Goal: Task Accomplishment & Management: Manage account settings

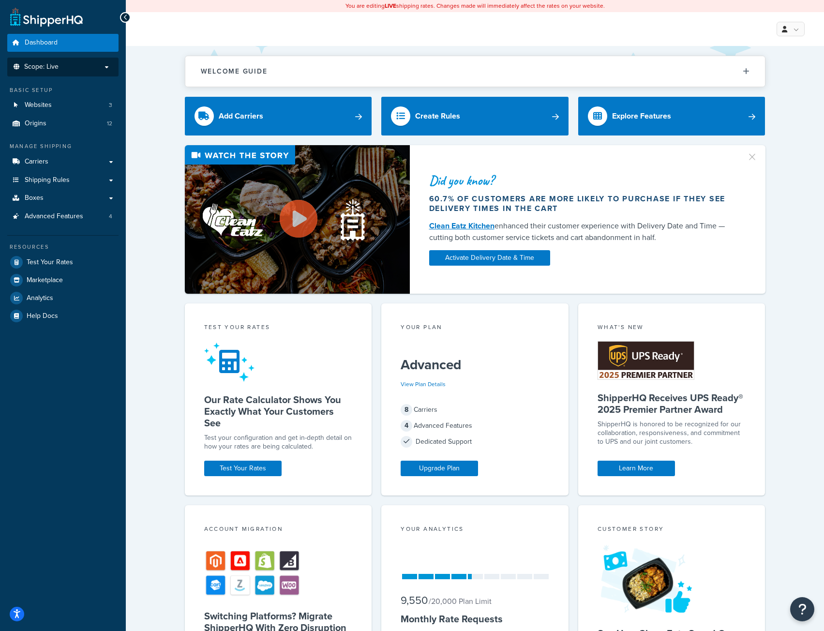
click at [72, 60] on li "Scope: Live" at bounding box center [62, 67] width 111 height 19
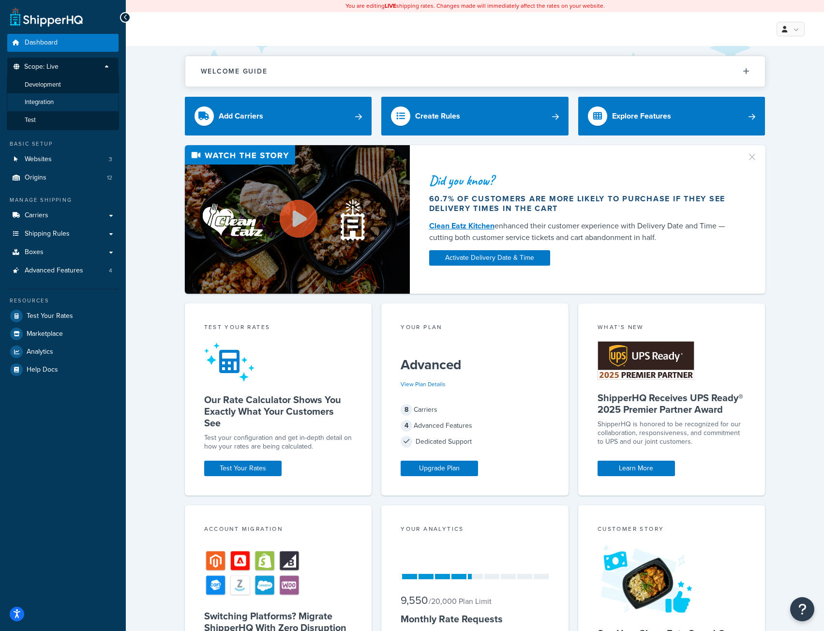
click at [42, 101] on span "Integration" at bounding box center [39, 102] width 29 height 8
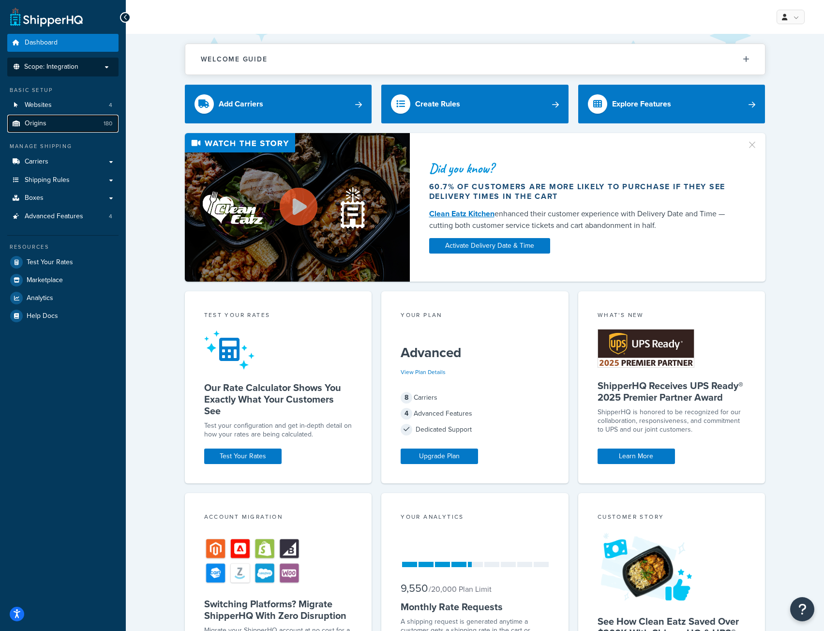
click at [36, 127] on span "Origins" at bounding box center [36, 124] width 22 height 8
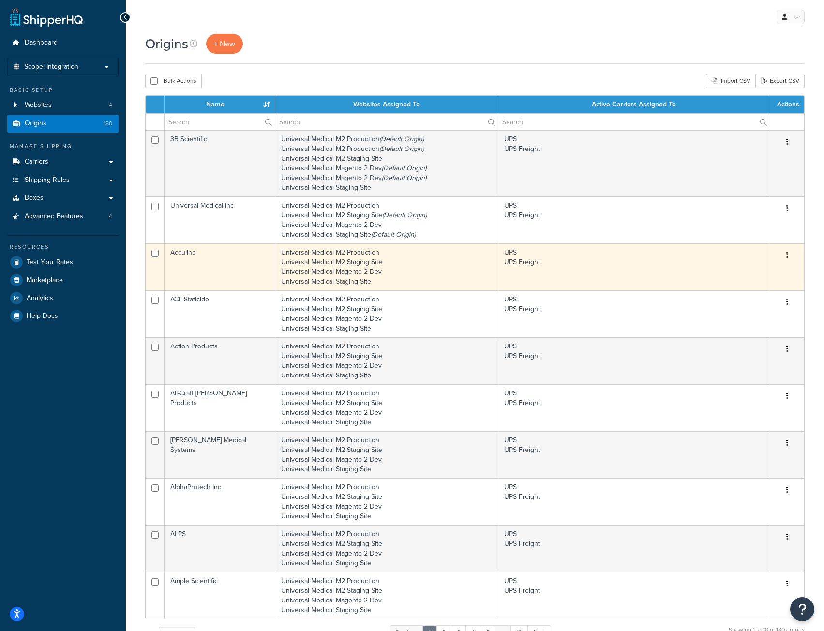
click at [788, 256] on button "button" at bounding box center [788, 255] width 14 height 15
click at [739, 292] on link "Duplicate" at bounding box center [755, 294] width 76 height 20
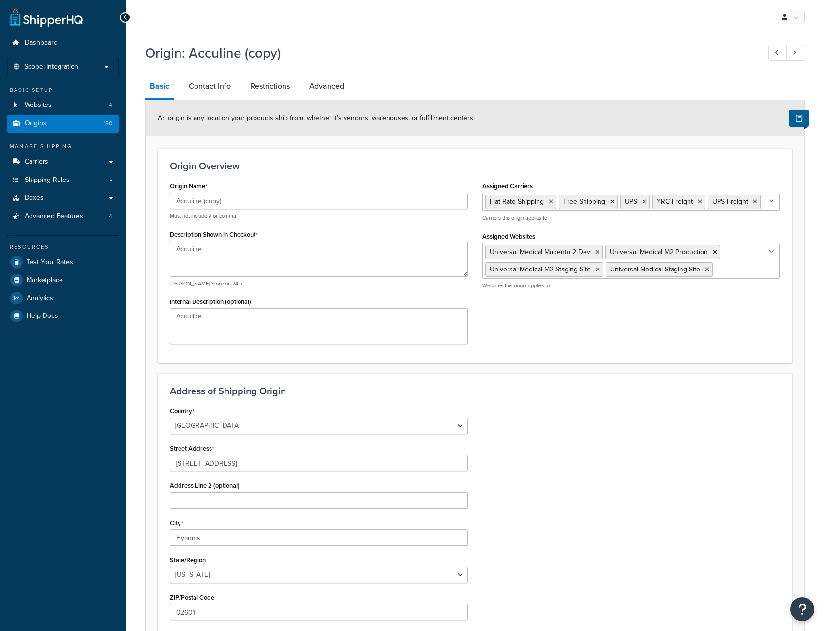
select select "21"
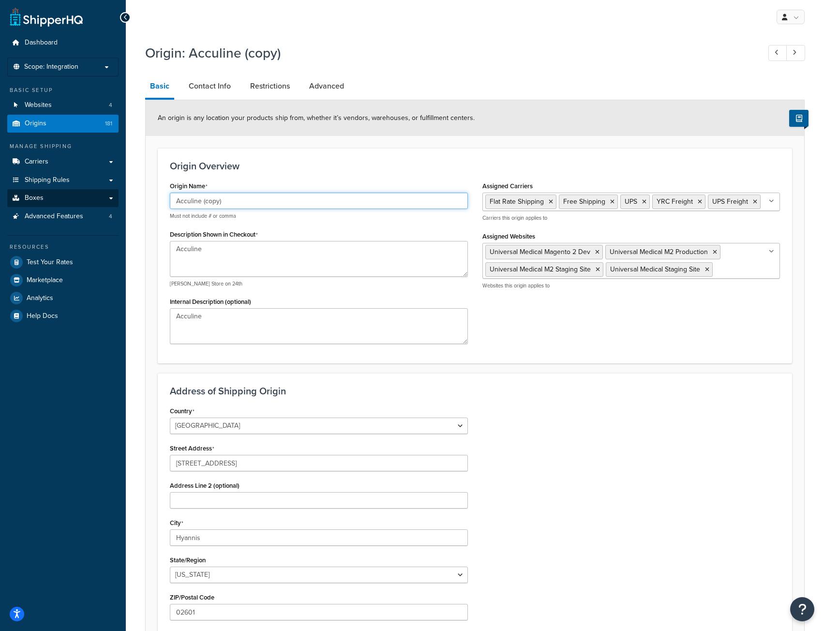
drag, startPoint x: 232, startPoint y: 197, endPoint x: 117, endPoint y: 203, distance: 115.9
click at [117, 203] on div "Dashboard Scope: Integration Basic Setup Websites 4 Origins 181 Manage Shipping…" at bounding box center [412, 375] width 824 height 750
paste input "Flow State Innovation"
type input "Flow State Innovation"
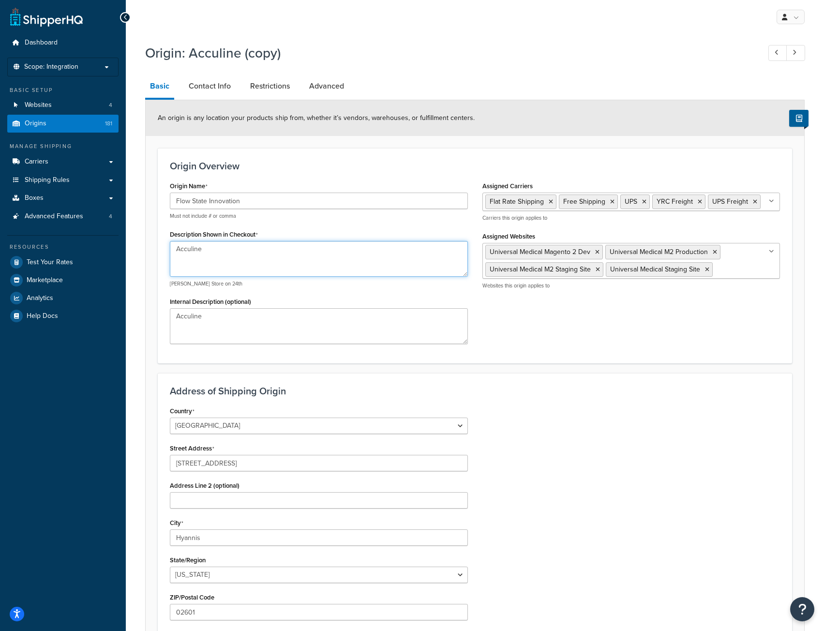
drag, startPoint x: 225, startPoint y: 253, endPoint x: 93, endPoint y: 241, distance: 131.7
click at [93, 241] on div "Dashboard Scope: Integration Basic Setup Websites 4 Origins 181 Manage Shipping…" at bounding box center [412, 375] width 824 height 750
paste textarea "Flow State Innovation"
type textarea "Flow State Innovation"
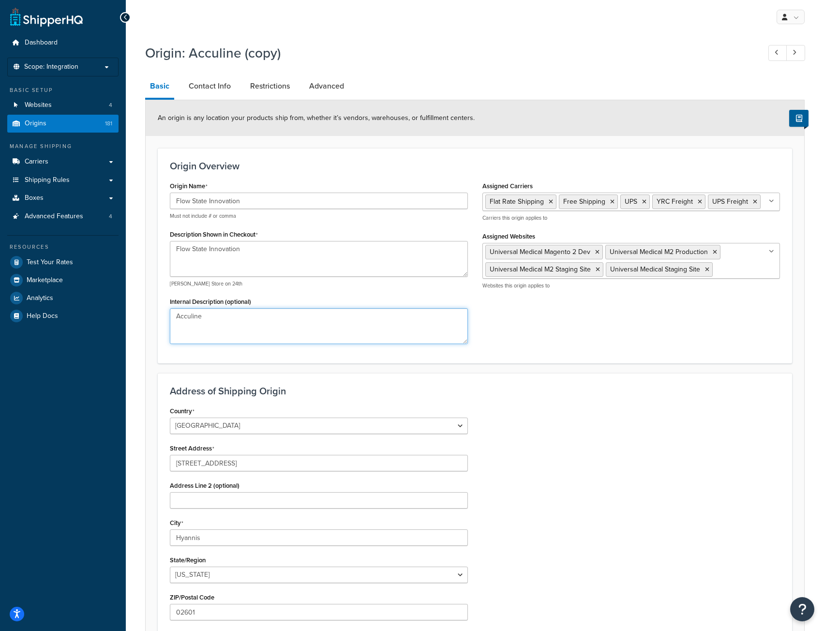
drag, startPoint x: 221, startPoint y: 333, endPoint x: 140, endPoint y: 327, distance: 81.0
click at [139, 328] on div "Origin: Acculine (copy) Basic Contact Info Restrictions Advanced An origin is a…" at bounding box center [475, 382] width 698 height 687
paste textarea "Flow State Innovation"
type textarea "Flow State Innovation"
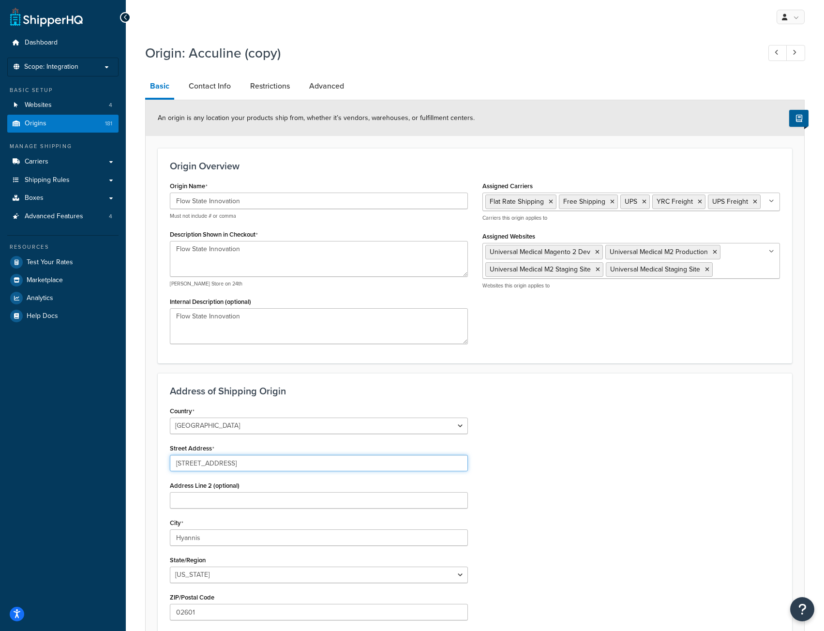
drag, startPoint x: 244, startPoint y: 464, endPoint x: 158, endPoint y: 461, distance: 85.7
click at [158, 461] on div "Address of Shipping Origin Country [GEOGRAPHIC_DATA] [GEOGRAPHIC_DATA] [GEOGRAP…" at bounding box center [475, 517] width 635 height 288
paste input "14119 Thoroughbred Loop"
type input "14119 Thoroughbred Loop"
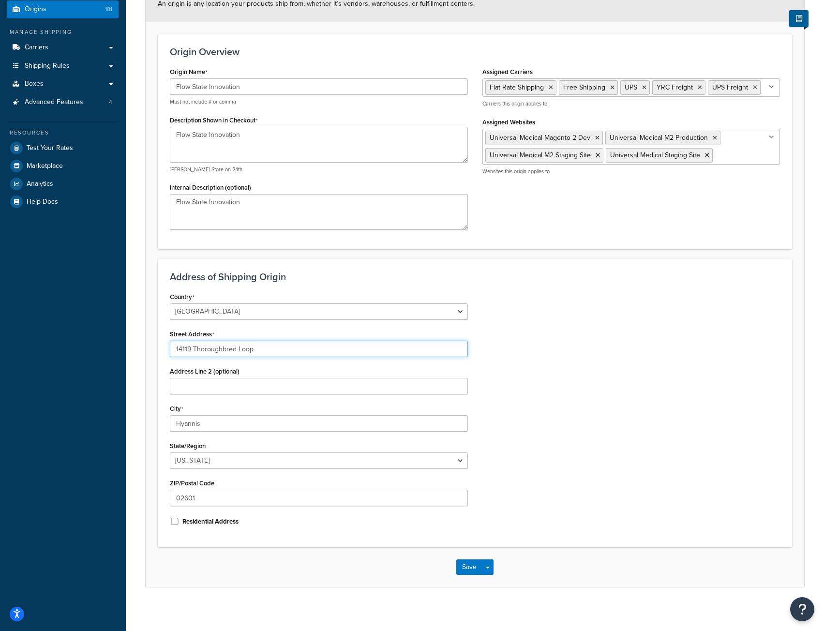
scroll to position [119, 0]
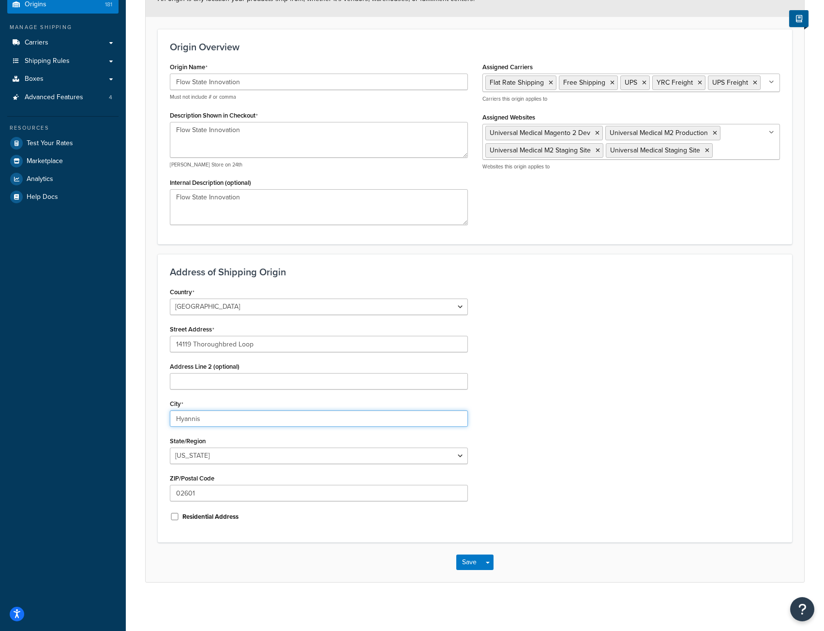
drag, startPoint x: 211, startPoint y: 417, endPoint x: 134, endPoint y: 417, distance: 77.4
click at [134, 417] on div "Origin: Acculine (copy) Basic Contact Info Restrictions Advanced An origin is a…" at bounding box center [475, 263] width 698 height 687
paste input "[GEOGRAPHIC_DATA]"
type input "[GEOGRAPHIC_DATA]"
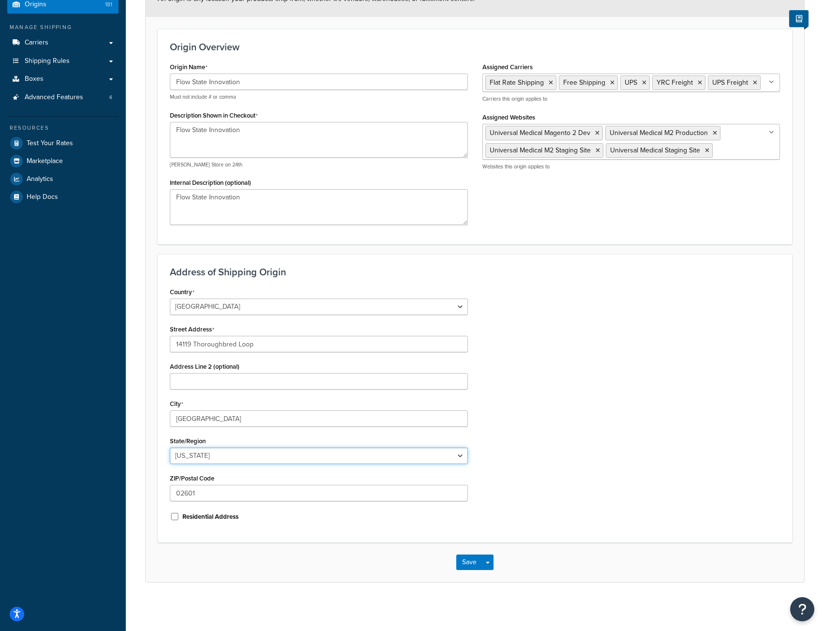
click at [223, 457] on select "[US_STATE] [US_STATE] [US_STATE] [US_STATE] [US_STATE] Armed Forces Americas Ar…" at bounding box center [319, 456] width 298 height 16
select select "5"
click at [170, 448] on select "[US_STATE] [US_STATE] [US_STATE] [US_STATE] [US_STATE] Armed Forces Americas Ar…" at bounding box center [319, 456] width 298 height 16
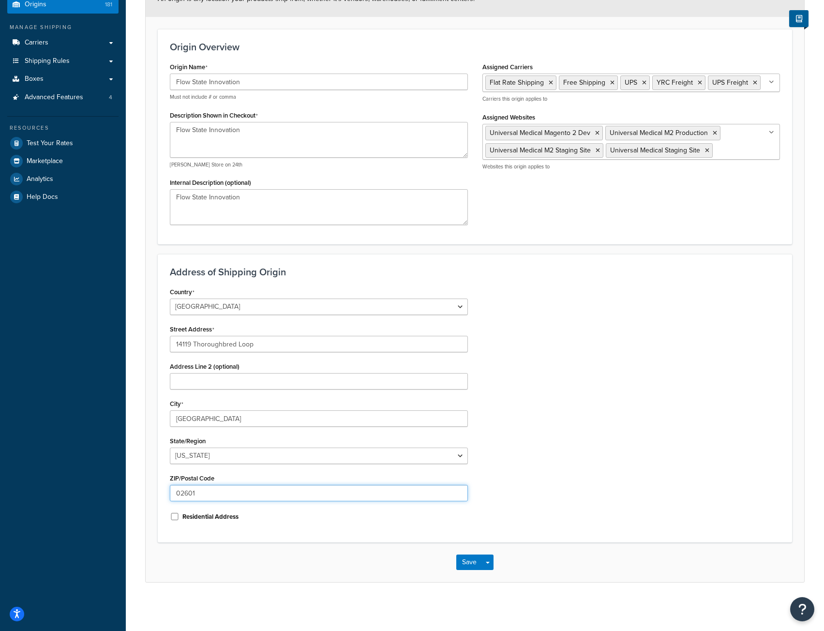
drag, startPoint x: 207, startPoint y: 490, endPoint x: 162, endPoint y: 489, distance: 45.0
click at [162, 489] on div "Address of Shipping Origin Country [GEOGRAPHIC_DATA] [GEOGRAPHIC_DATA] [GEOGRAP…" at bounding box center [475, 398] width 635 height 288
paste input "95949"
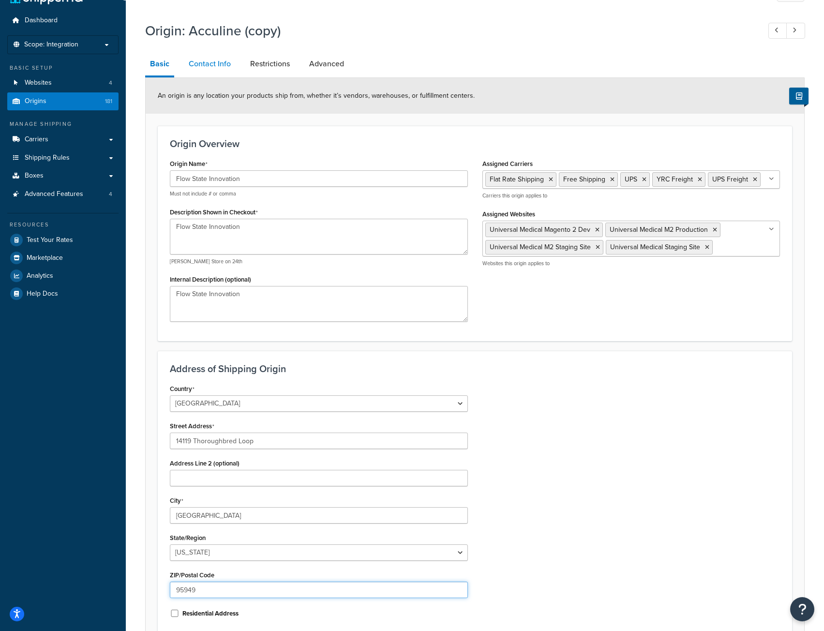
type input "95949"
click at [209, 64] on link "Contact Info" at bounding box center [210, 63] width 52 height 23
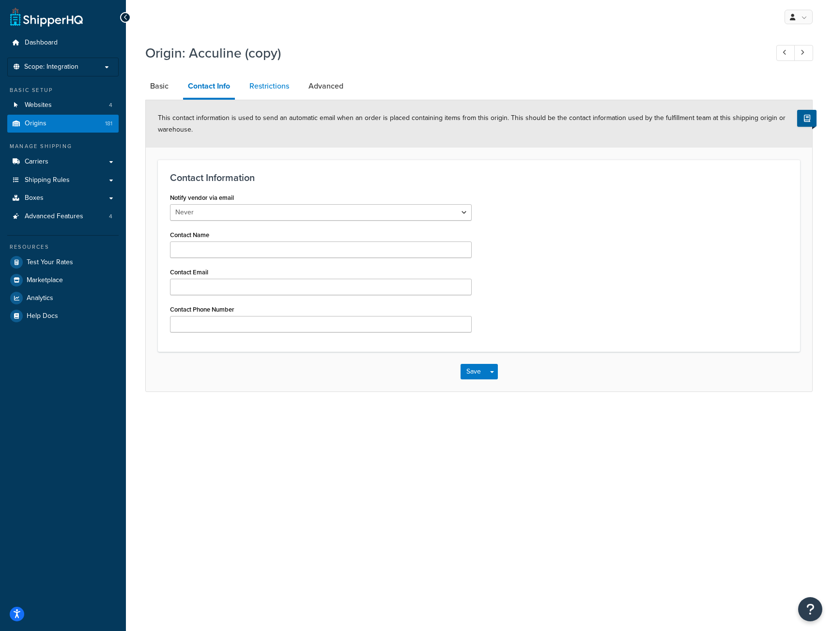
click at [275, 79] on link "Restrictions" at bounding box center [268, 86] width 49 height 23
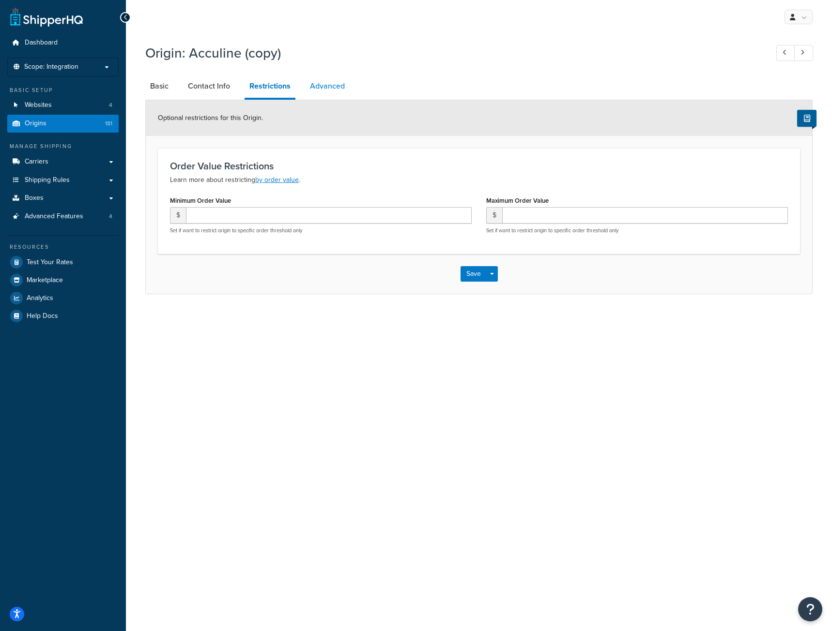
click at [328, 82] on link "Advanced" at bounding box center [327, 86] width 45 height 23
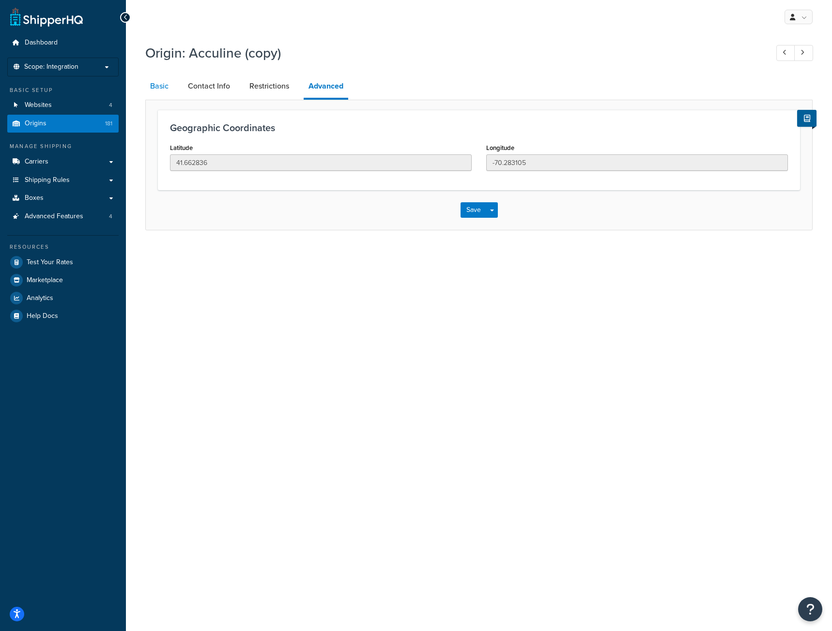
click at [164, 89] on link "Basic" at bounding box center [159, 86] width 28 height 23
select select "5"
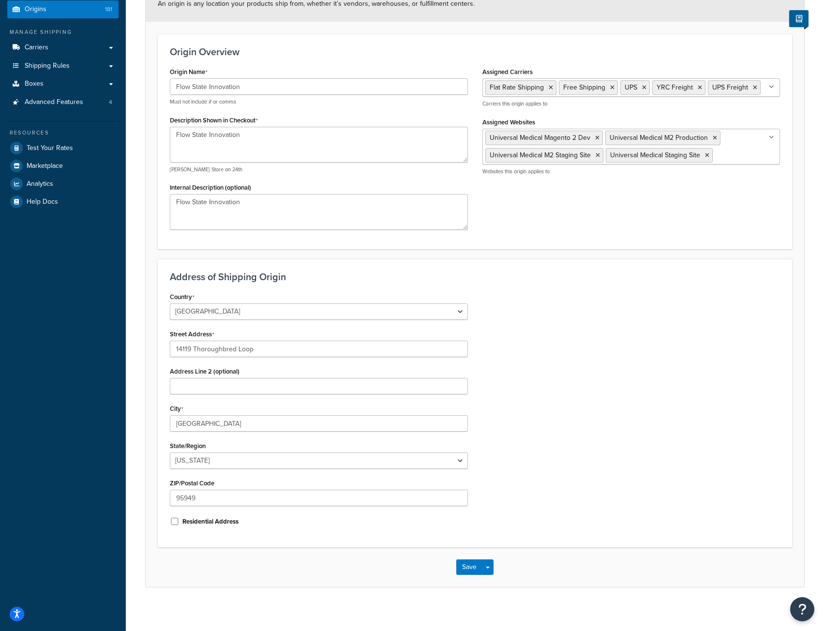
scroll to position [119, 0]
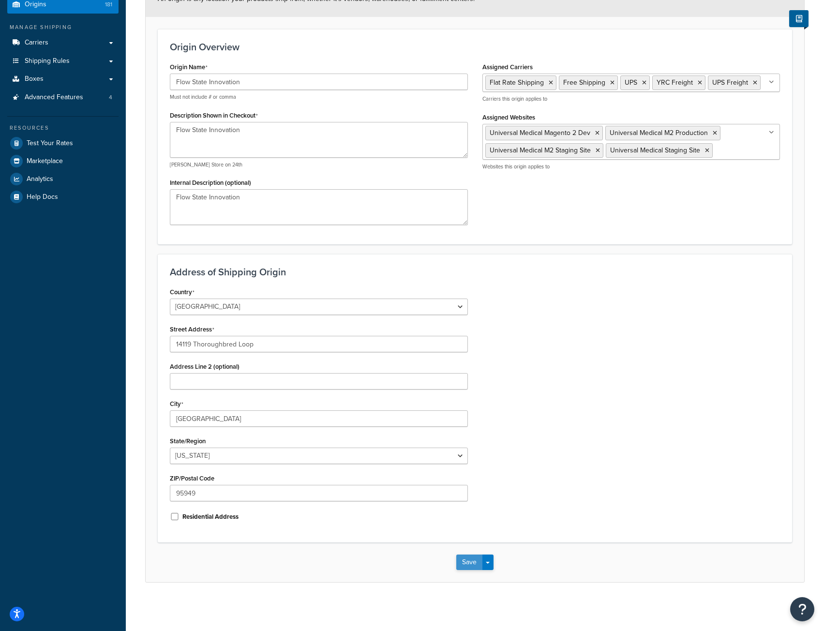
click at [467, 559] on button "Save" at bounding box center [469, 562] width 26 height 15
